Goal: Find specific page/section: Find specific page/section

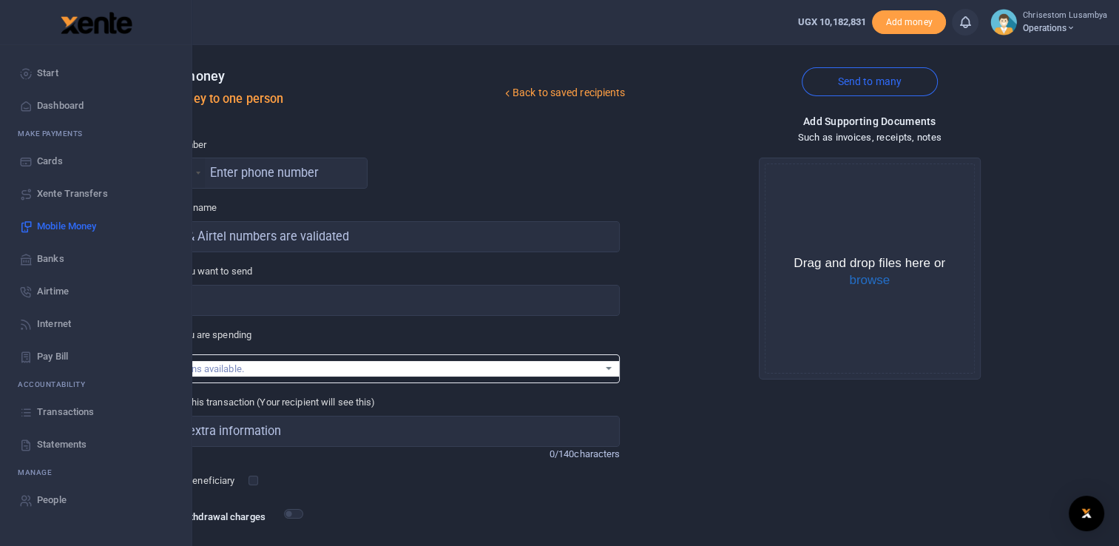
click at [60, 412] on span "Transactions" at bounding box center [65, 412] width 57 height 15
